Goal: Navigation & Orientation: Locate item on page

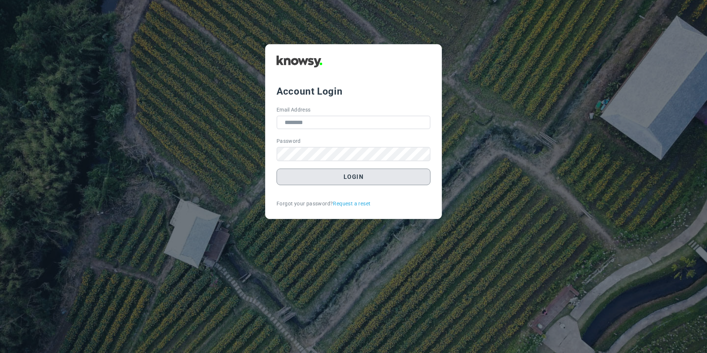
type input "**********"
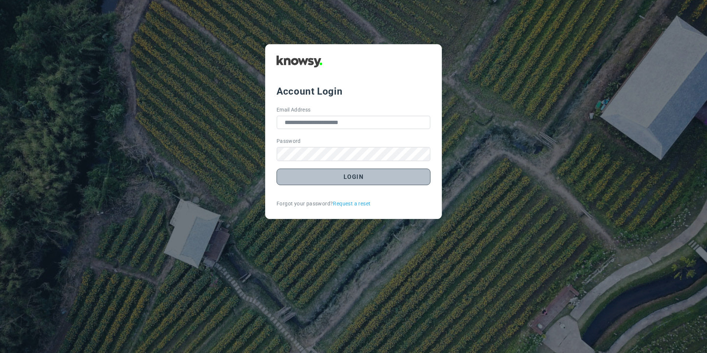
click at [311, 179] on button "Login" at bounding box center [354, 177] width 154 height 17
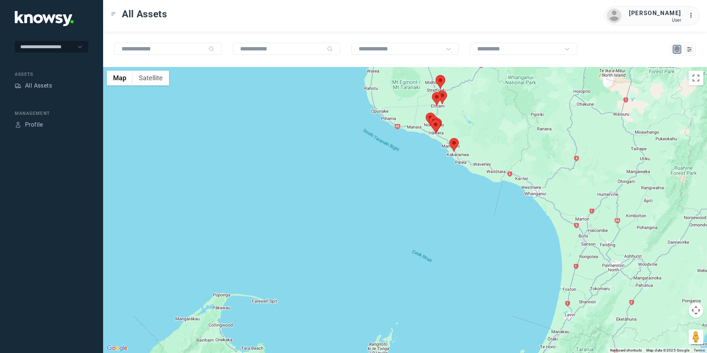
click at [450, 138] on area at bounding box center [450, 138] width 0 height 0
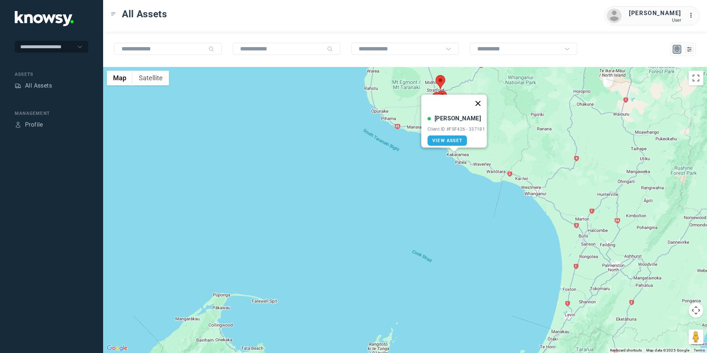
click at [480, 97] on button "Close" at bounding box center [478, 104] width 18 height 18
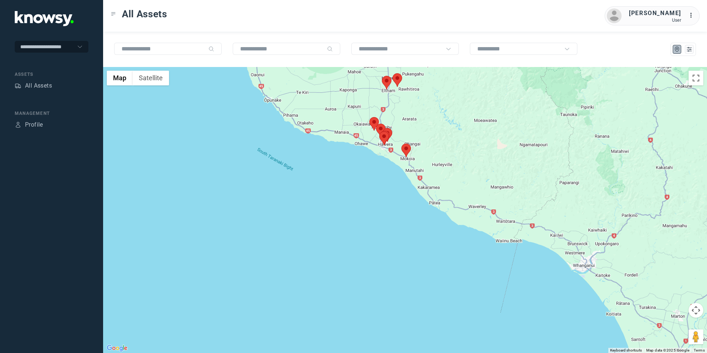
click at [402, 144] on area at bounding box center [402, 144] width 0 height 0
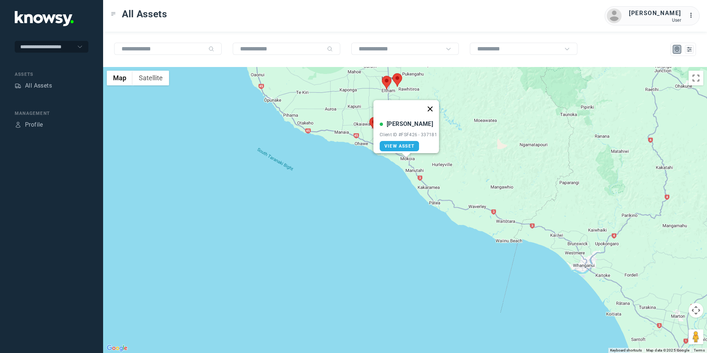
click at [431, 105] on button "Close" at bounding box center [431, 109] width 18 height 18
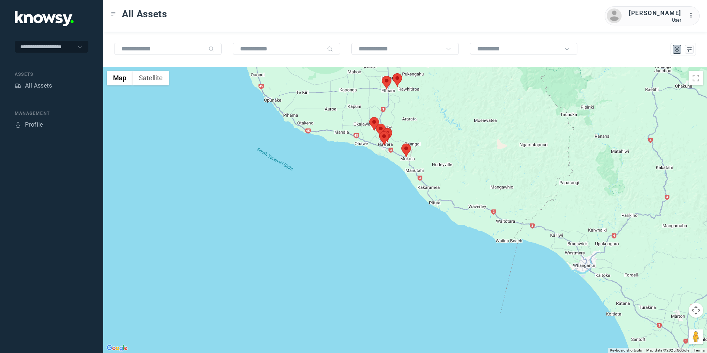
click at [698, 311] on button "Map camera controls" at bounding box center [696, 310] width 15 height 15
click at [659, 295] on button "Move up" at bounding box center [659, 292] width 15 height 15
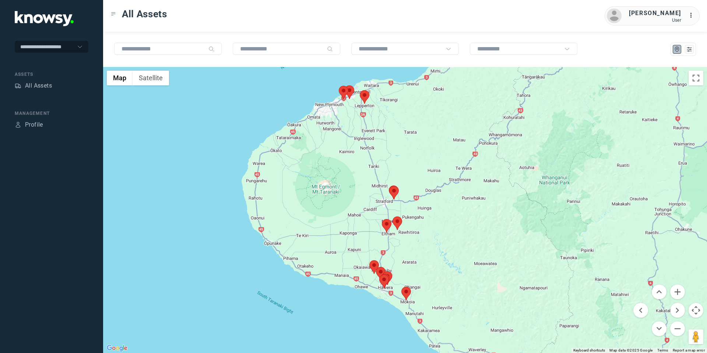
click at [360, 90] on area at bounding box center [360, 90] width 0 height 0
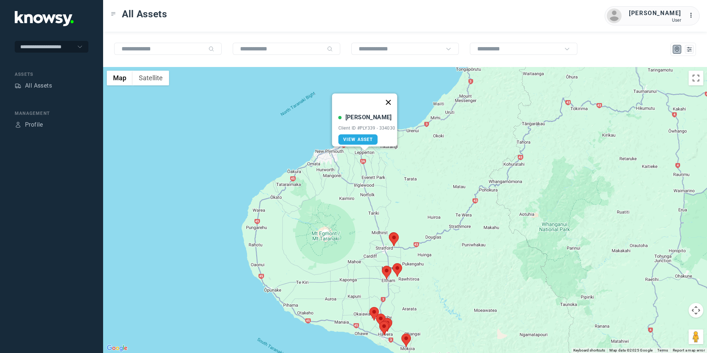
click at [396, 96] on button "Close" at bounding box center [389, 103] width 18 height 18
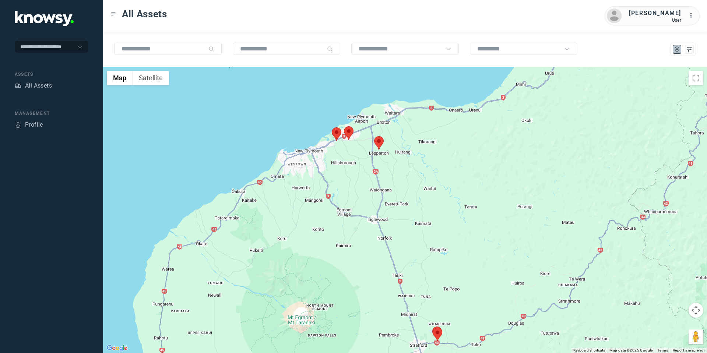
click at [344, 126] on area at bounding box center [344, 126] width 0 height 0
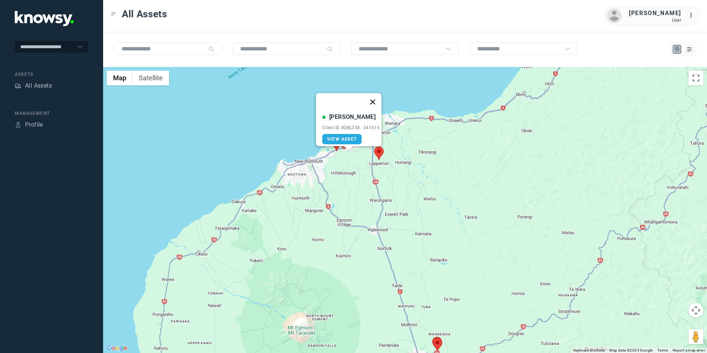
click at [376, 93] on button "Close" at bounding box center [373, 102] width 18 height 18
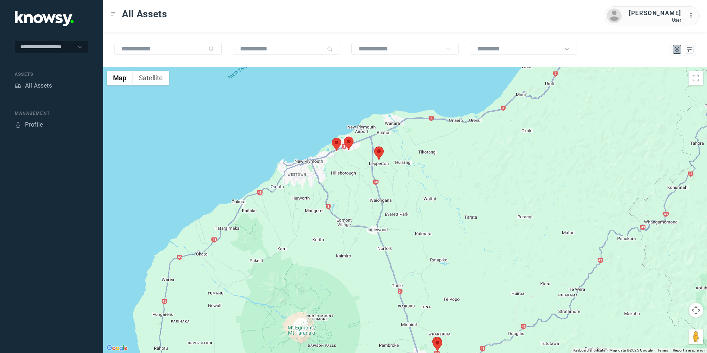
click at [332, 138] on area at bounding box center [332, 138] width 0 height 0
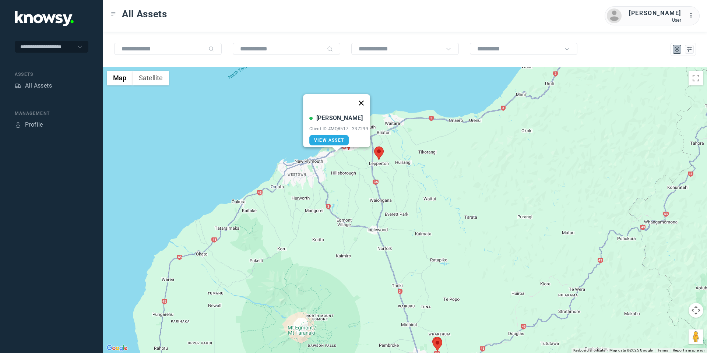
click at [363, 100] on button "Close" at bounding box center [362, 103] width 18 height 18
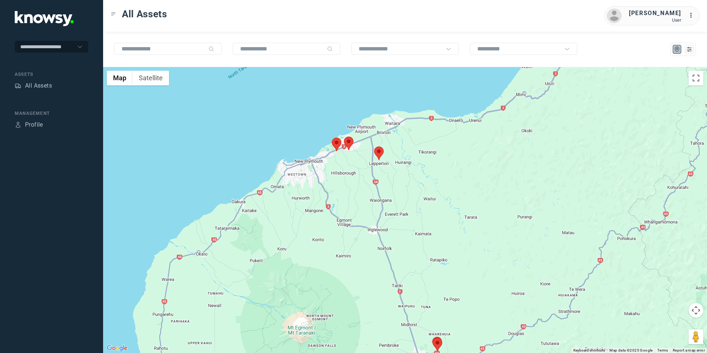
click at [693, 311] on button "Map camera controls" at bounding box center [696, 310] width 15 height 15
click at [662, 326] on button "Move down" at bounding box center [659, 329] width 15 height 15
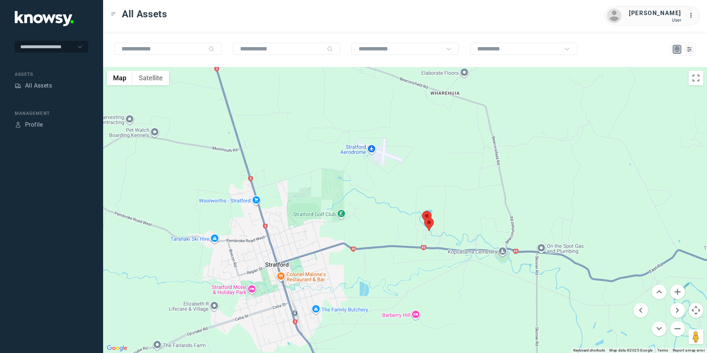
click at [424, 218] on area at bounding box center [424, 218] width 0 height 0
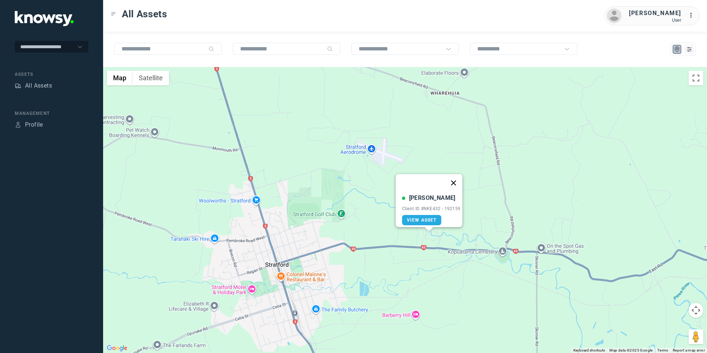
click at [454, 178] on button "Close" at bounding box center [454, 183] width 18 height 18
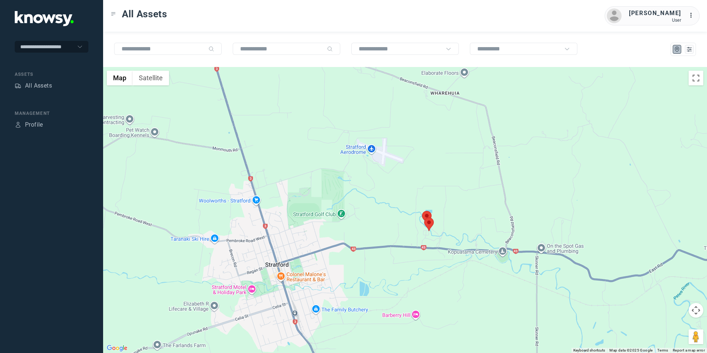
click at [422, 211] on area at bounding box center [422, 211] width 0 height 0
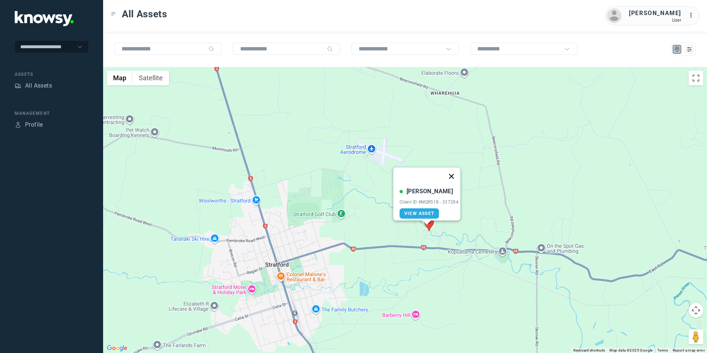
click at [455, 171] on button "Close" at bounding box center [452, 177] width 18 height 18
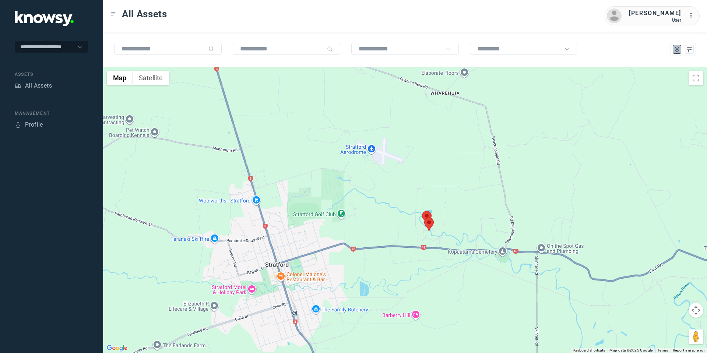
click at [690, 307] on button "Map camera controls" at bounding box center [696, 310] width 15 height 15
click at [661, 328] on button "Move down" at bounding box center [659, 329] width 15 height 15
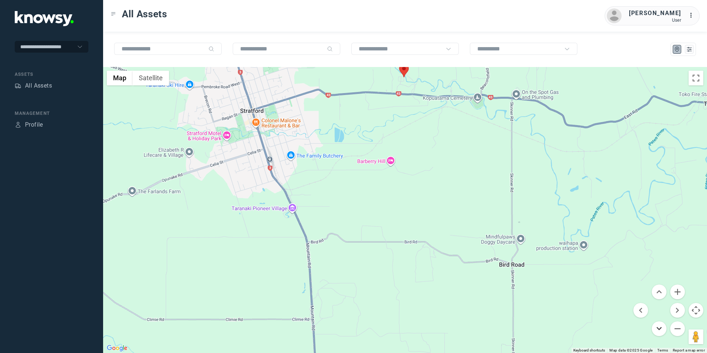
click at [662, 328] on button "Move down" at bounding box center [659, 329] width 15 height 15
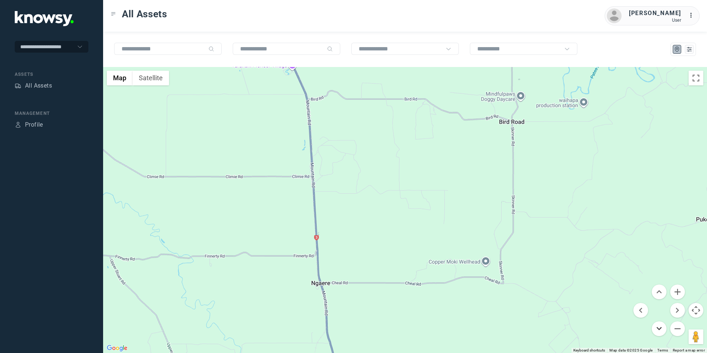
click at [662, 328] on button "Move down" at bounding box center [659, 329] width 15 height 15
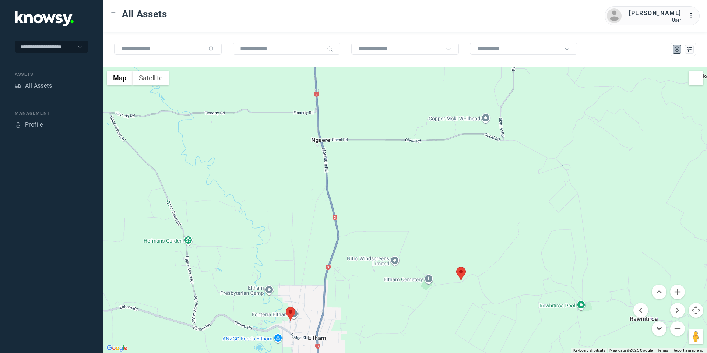
click at [662, 328] on button "Move down" at bounding box center [659, 329] width 15 height 15
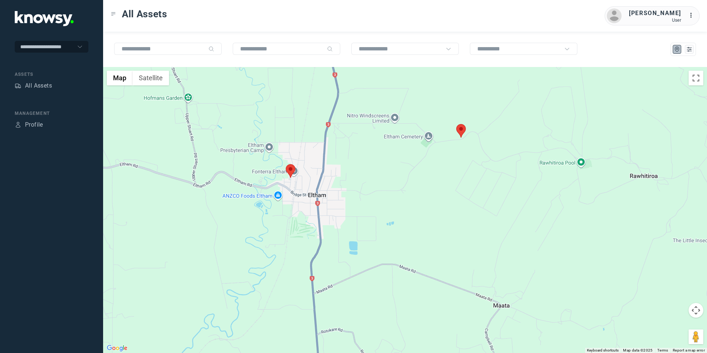
click at [457, 124] on area at bounding box center [457, 124] width 0 height 0
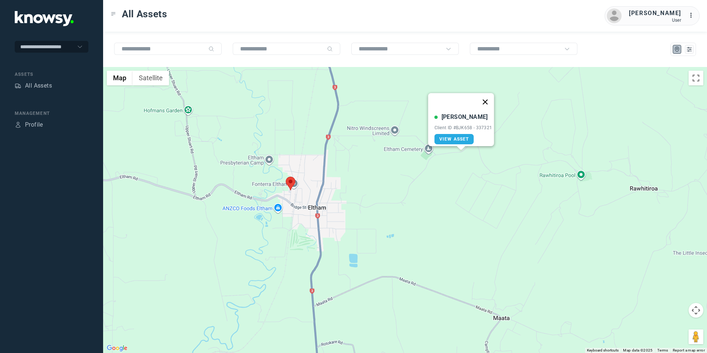
click at [487, 94] on button "Close" at bounding box center [485, 102] width 18 height 18
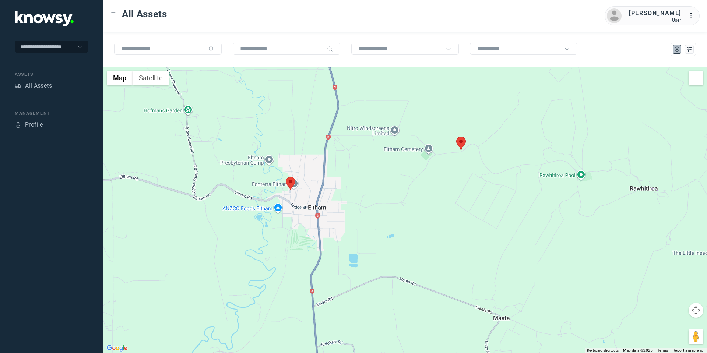
click at [286, 177] on area at bounding box center [286, 177] width 0 height 0
click at [319, 137] on button "Close" at bounding box center [316, 142] width 18 height 18
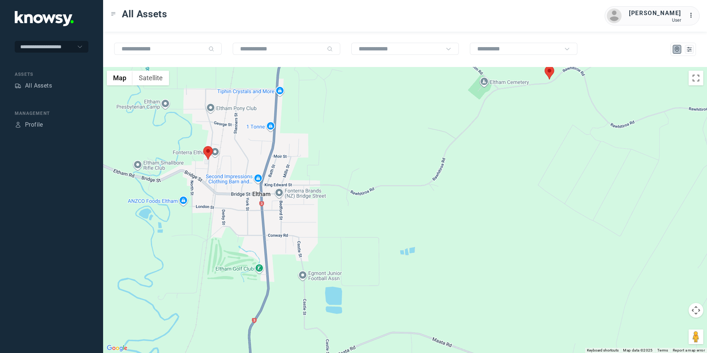
click at [699, 311] on button "Map camera controls" at bounding box center [696, 310] width 15 height 15
click at [640, 314] on button "Move left" at bounding box center [641, 310] width 15 height 15
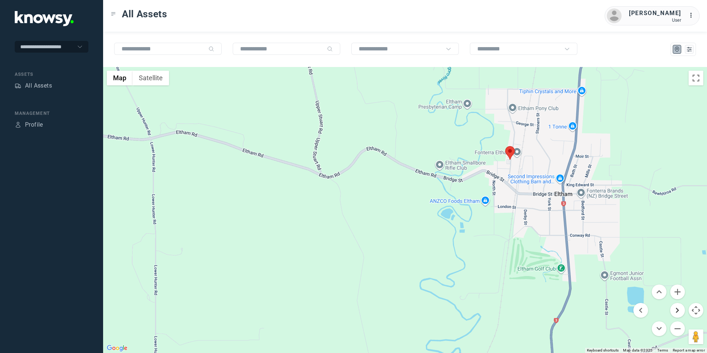
click at [674, 308] on button "Move right" at bounding box center [678, 310] width 15 height 15
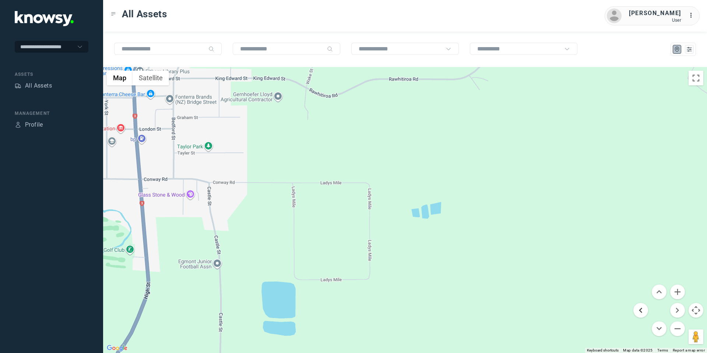
click at [640, 310] on button "Move left" at bounding box center [641, 310] width 15 height 15
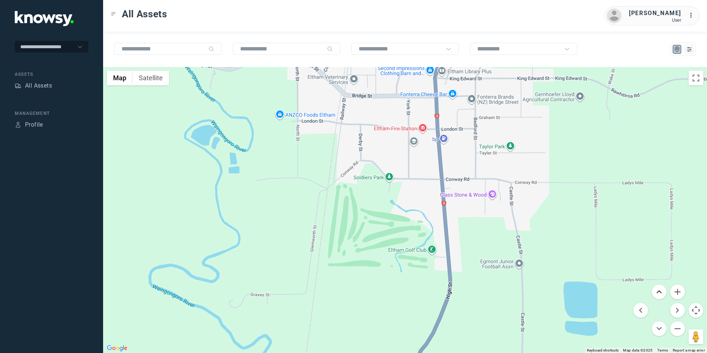
click at [660, 288] on button "Move up" at bounding box center [659, 292] width 15 height 15
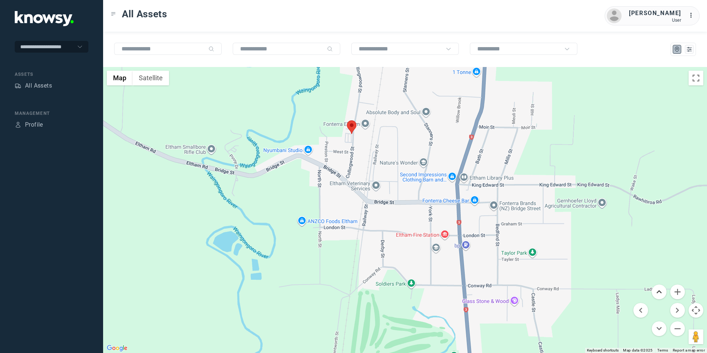
click at [662, 291] on button "Move up" at bounding box center [659, 292] width 15 height 15
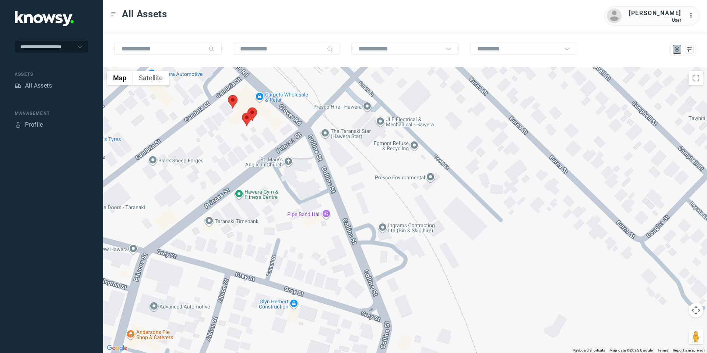
click at [228, 95] on area at bounding box center [228, 95] width 0 height 0
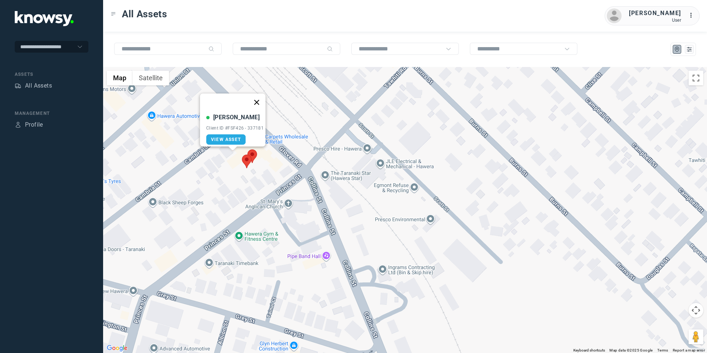
click at [262, 99] on button "Close" at bounding box center [257, 103] width 18 height 18
click at [228, 137] on area at bounding box center [228, 137] width 0 height 0
click at [259, 95] on button "Close" at bounding box center [257, 103] width 18 height 18
click at [228, 137] on area at bounding box center [228, 137] width 0 height 0
click at [261, 97] on button "Close" at bounding box center [257, 103] width 18 height 18
